Goal: Find specific page/section: Find specific page/section

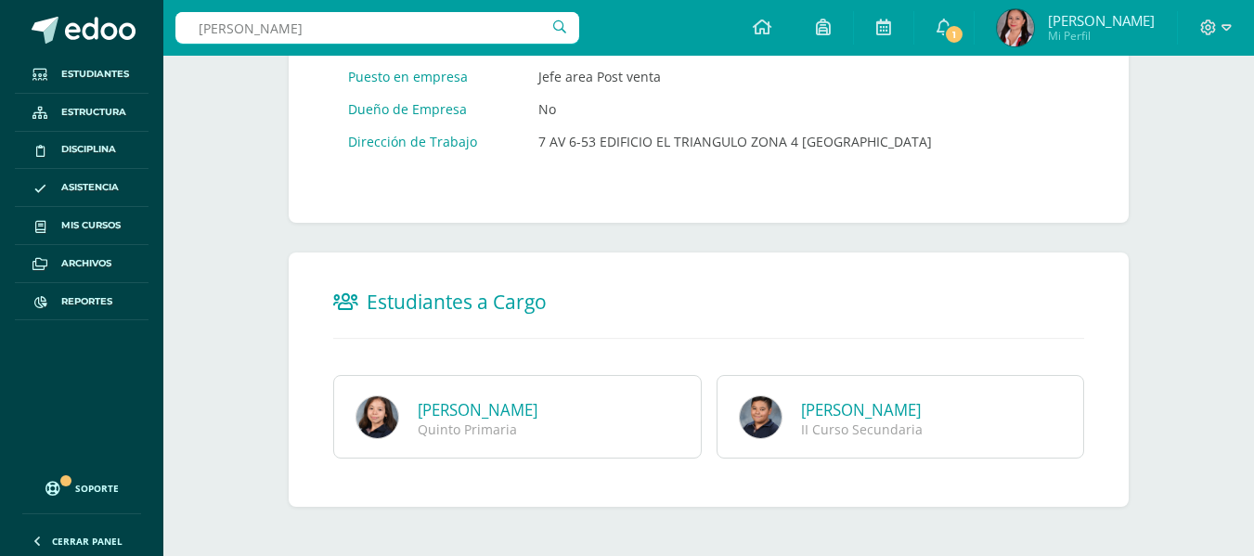
type input "[PERSON_NAME]"
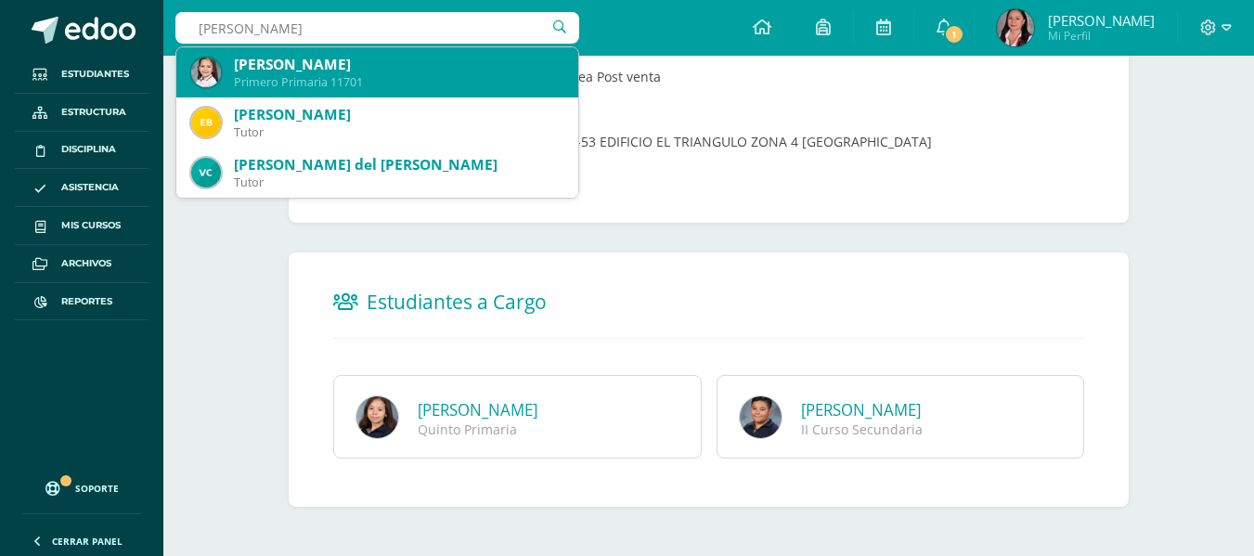
click at [343, 62] on div "[PERSON_NAME]" at bounding box center [399, 64] width 330 height 19
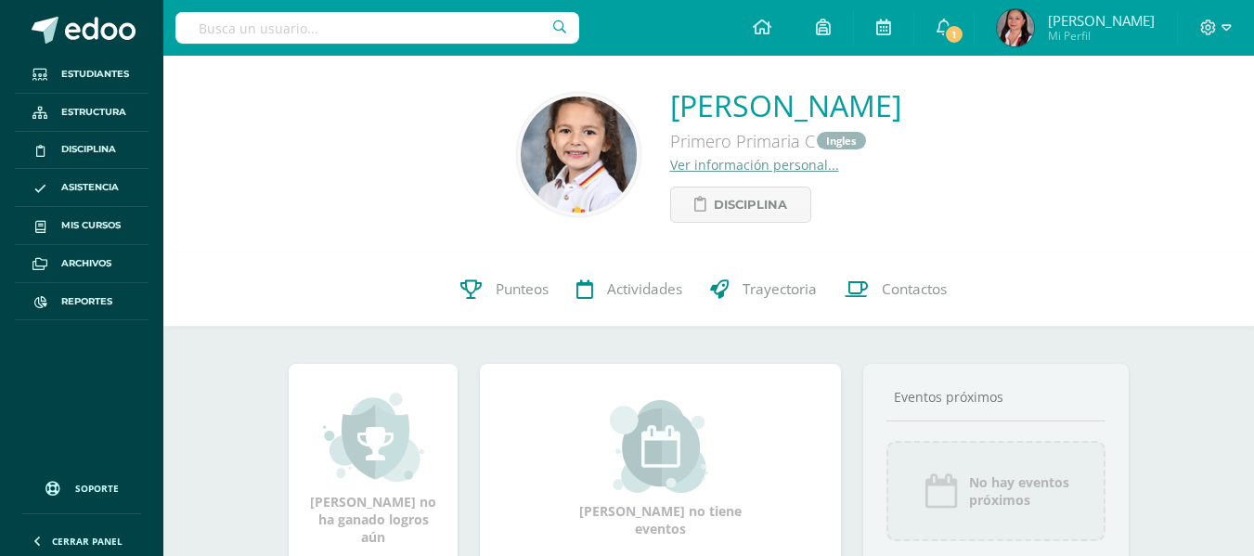
click at [670, 164] on link "Ver información personal..." at bounding box center [754, 165] width 169 height 18
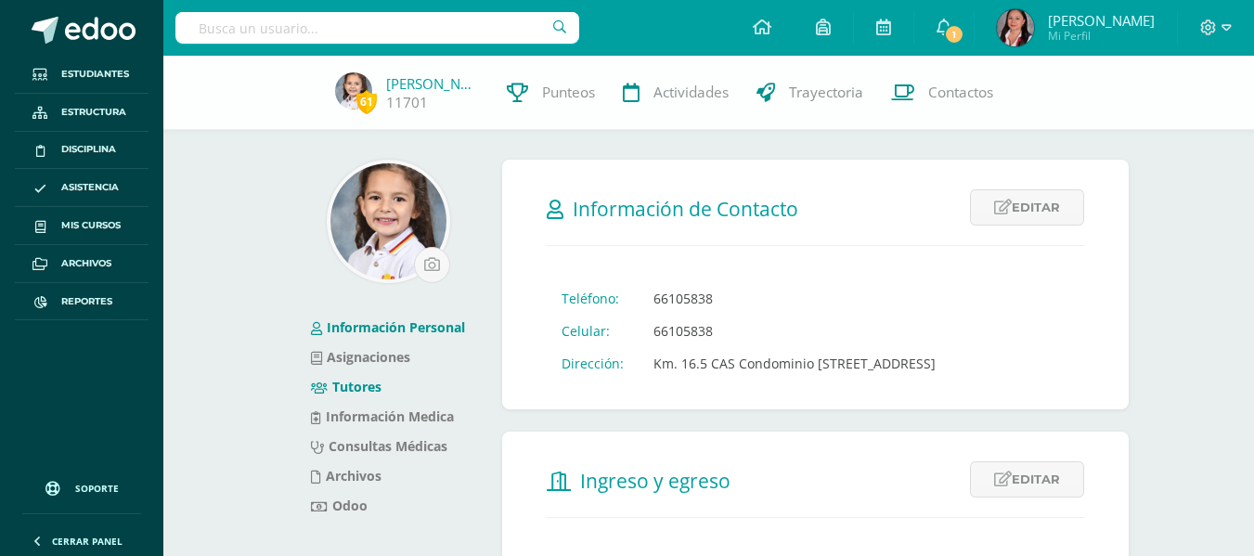
click at [358, 384] on link "Tutores" at bounding box center [346, 387] width 71 height 18
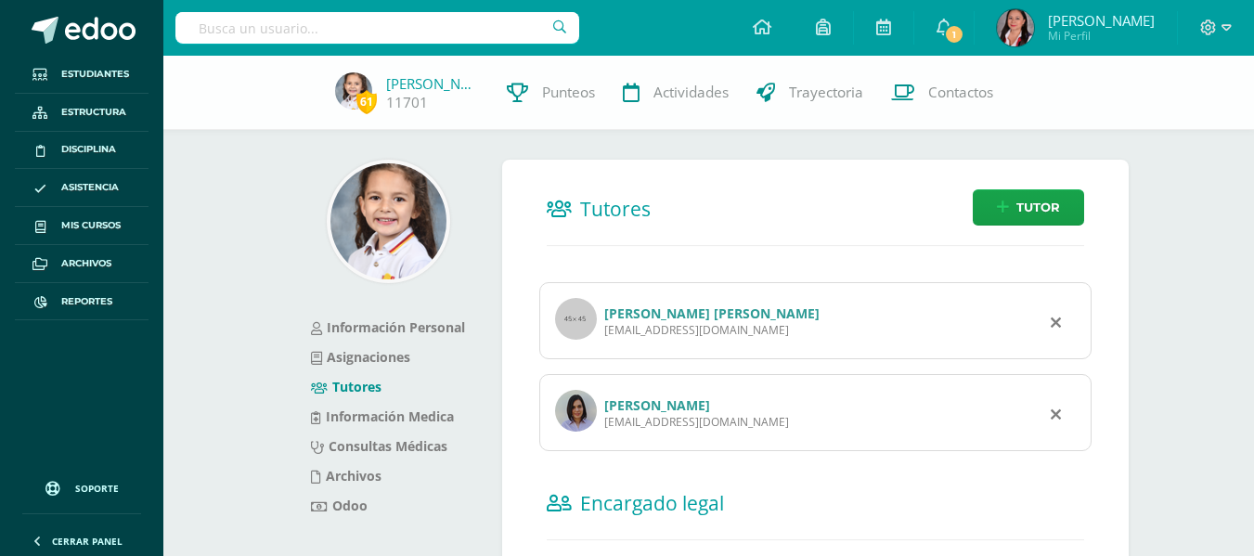
click at [666, 406] on link "[PERSON_NAME]" at bounding box center [657, 405] width 106 height 18
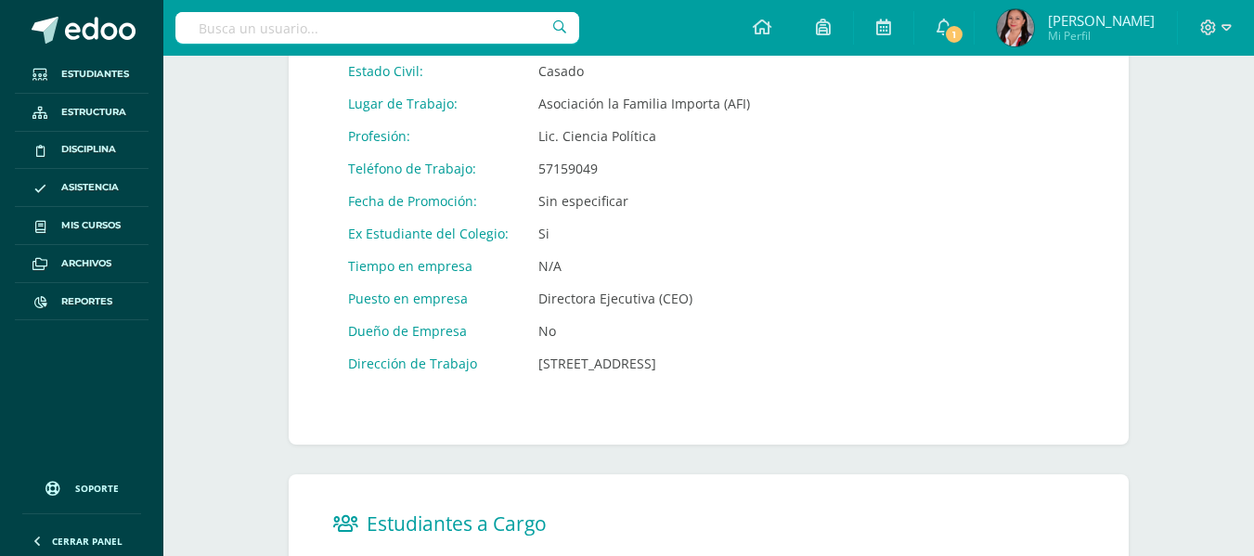
scroll to position [1069, 0]
